Goal: Task Accomplishment & Management: Manage account settings

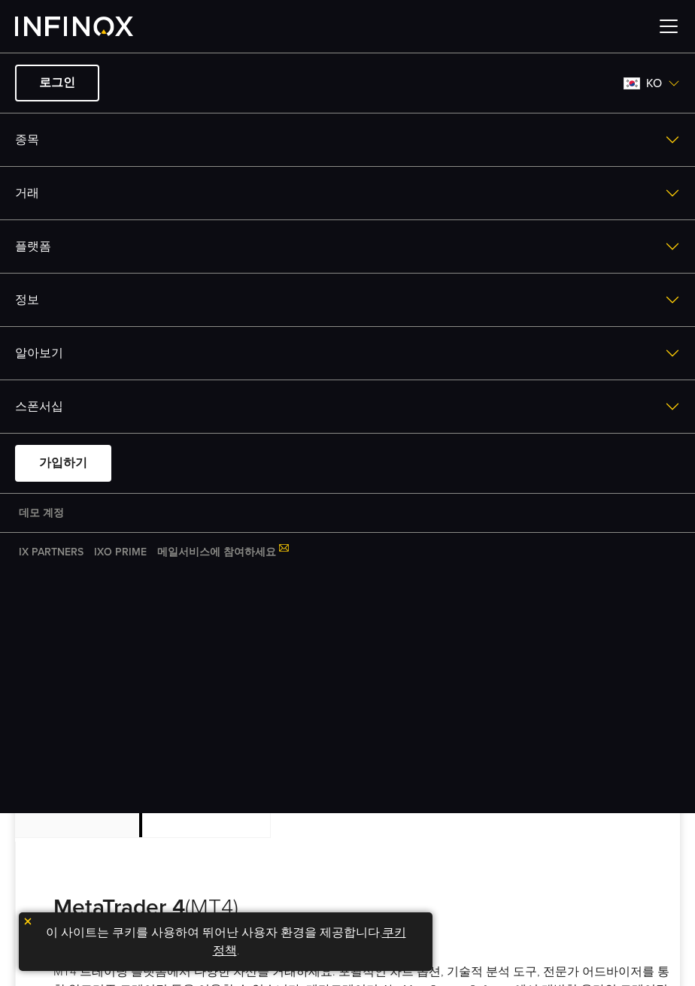
click at [241, 56] on li "로그인 ko 언어를 선택하세요: English Tiếng Việt العربي 简体中文 Português ภาษาไทย" at bounding box center [347, 83] width 695 height 60
click at [63, 464] on span at bounding box center [63, 464] width 0 height 0
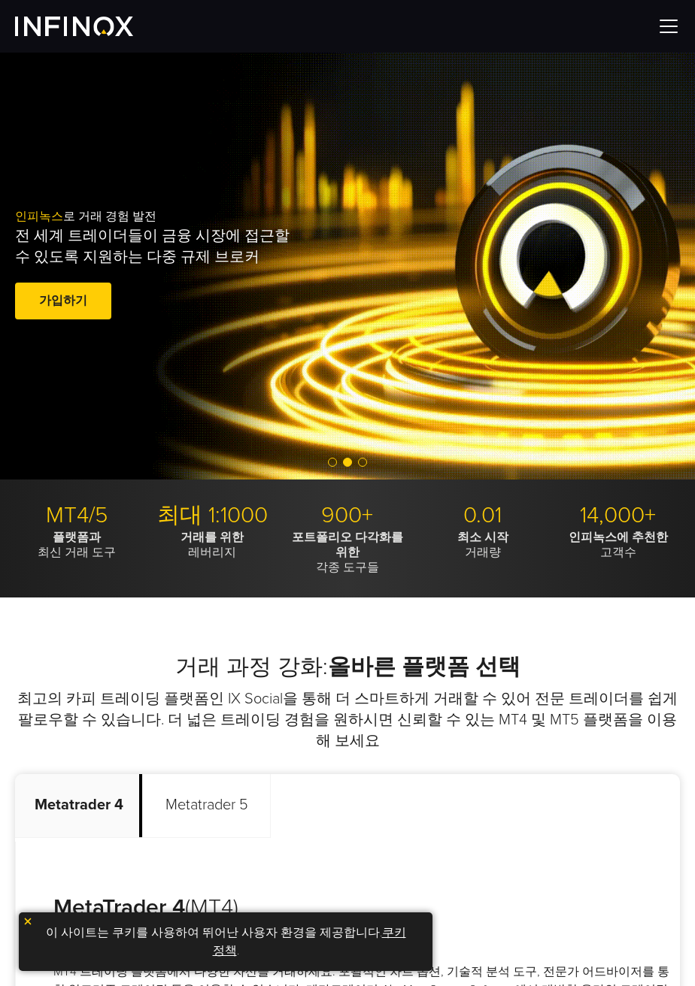
click at [666, 32] on img at bounding box center [668, 26] width 23 height 23
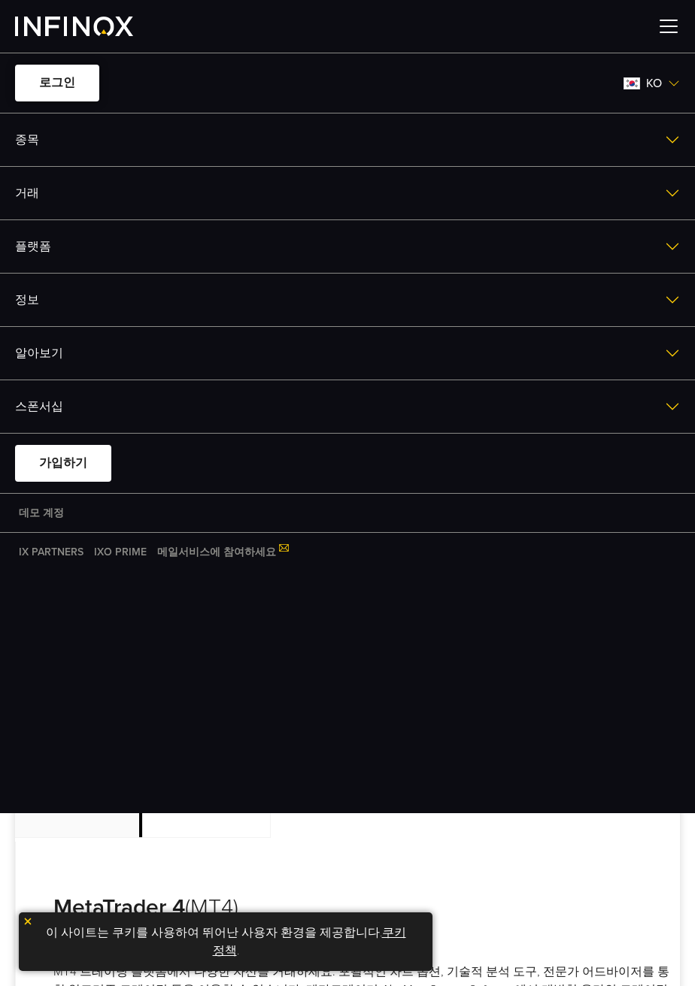
click at [65, 83] on link "로그인" at bounding box center [57, 83] width 84 height 37
